Goal: Information Seeking & Learning: Learn about a topic

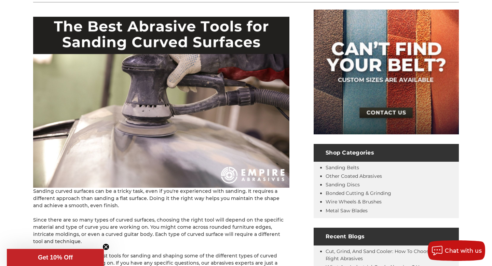
scroll to position [124, 0]
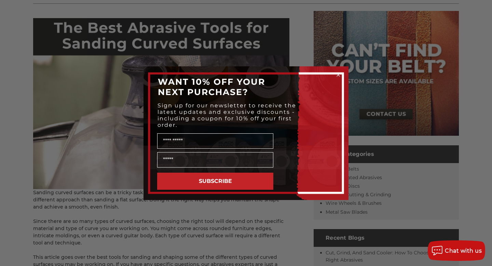
click at [338, 73] on circle "Close dialog" at bounding box center [338, 74] width 6 height 6
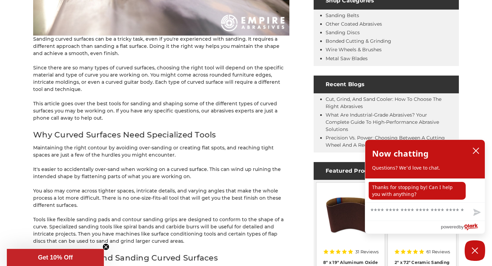
scroll to position [279, 0]
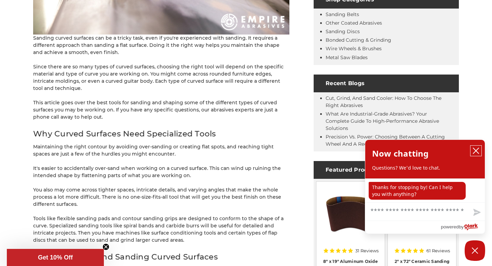
click at [476, 148] on icon "close chatbox" at bounding box center [476, 150] width 7 height 7
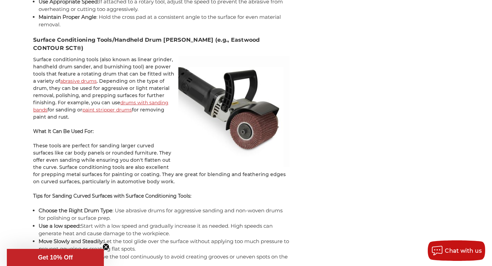
scroll to position [1921, 0]
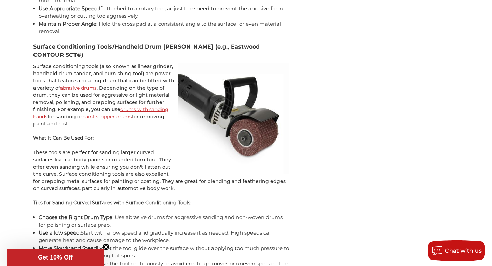
click at [111, 106] on link "drums with sanding bands" at bounding box center [100, 112] width 135 height 13
